Goal: Find specific page/section: Find specific page/section

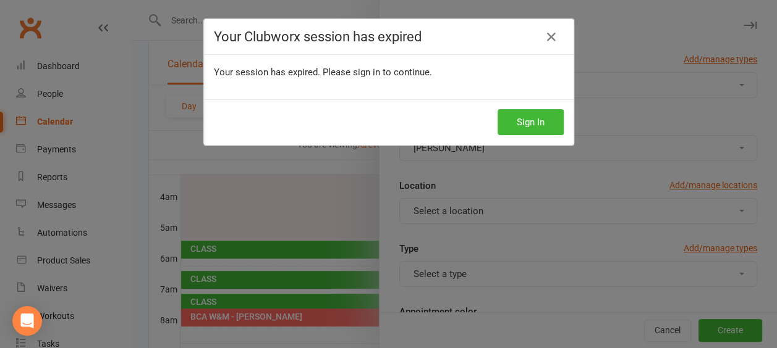
scroll to position [204, 0]
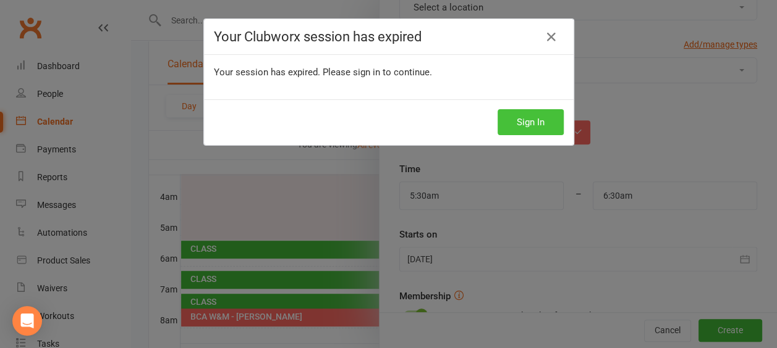
click at [545, 127] on button "Sign In" at bounding box center [530, 122] width 66 height 26
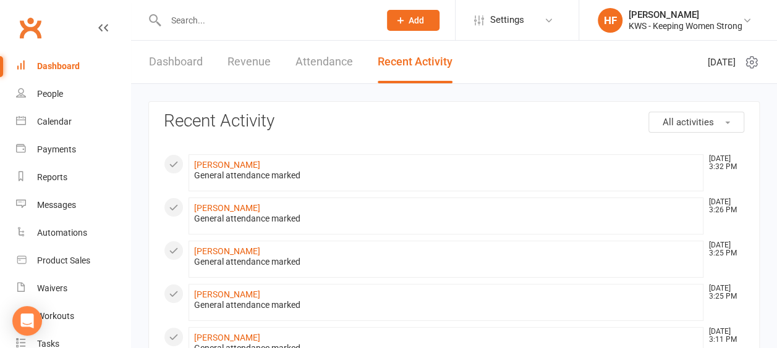
click at [210, 17] on input "text" at bounding box center [266, 20] width 209 height 17
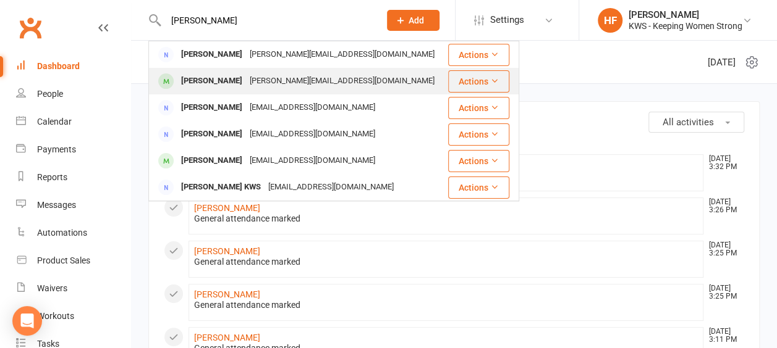
type input "[PERSON_NAME]"
click at [215, 82] on div "[PERSON_NAME]" at bounding box center [211, 81] width 69 height 18
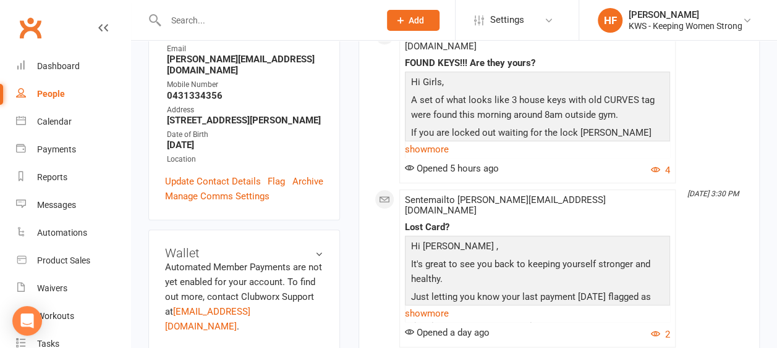
scroll to position [309, 0]
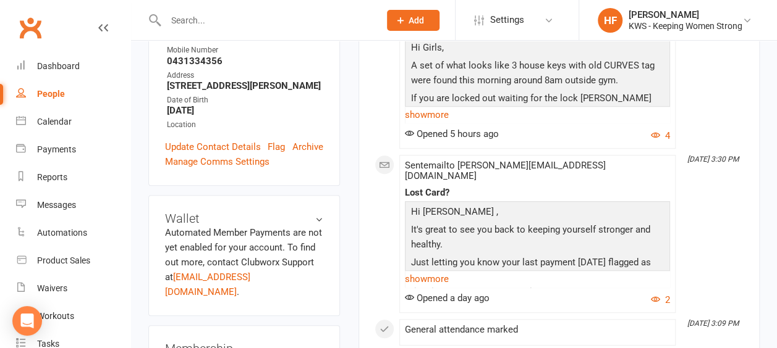
click at [212, 23] on input "text" at bounding box center [266, 20] width 209 height 17
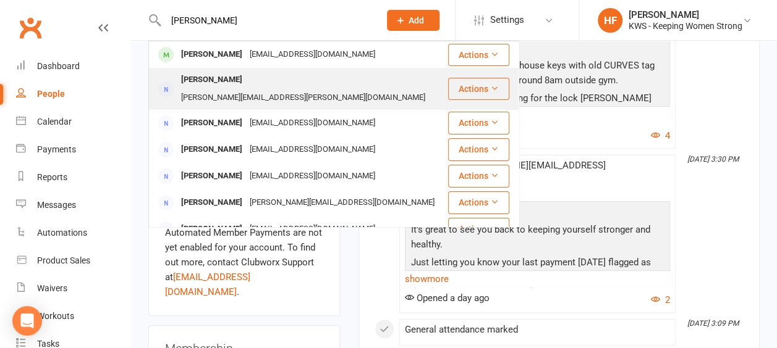
type input "[PERSON_NAME]"
click at [210, 81] on div "[PERSON_NAME]" at bounding box center [211, 80] width 69 height 18
